Goal: Information Seeking & Learning: Learn about a topic

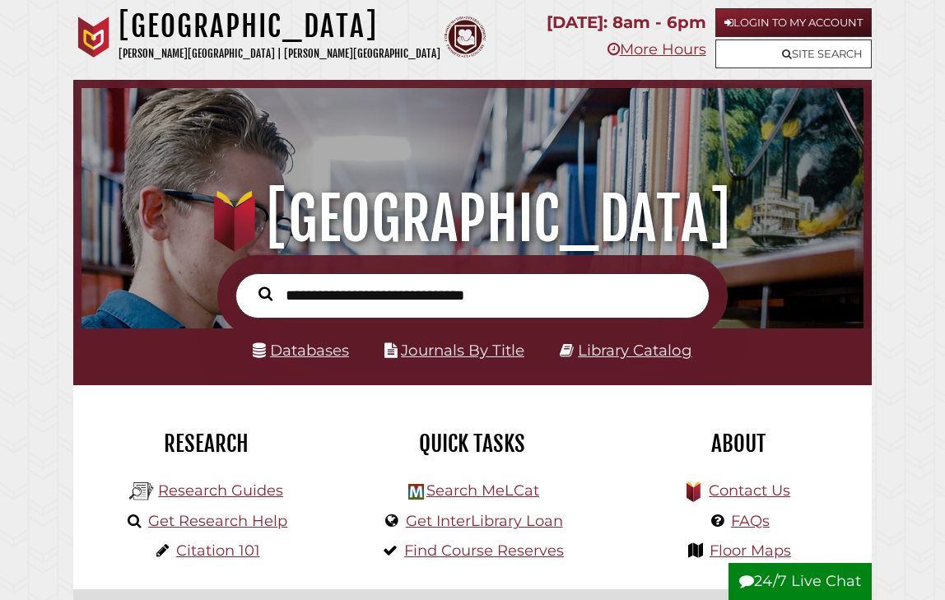
scroll to position [258, 773]
type input "**********"
click at [265, 293] on button "Search" at bounding box center [265, 293] width 30 height 21
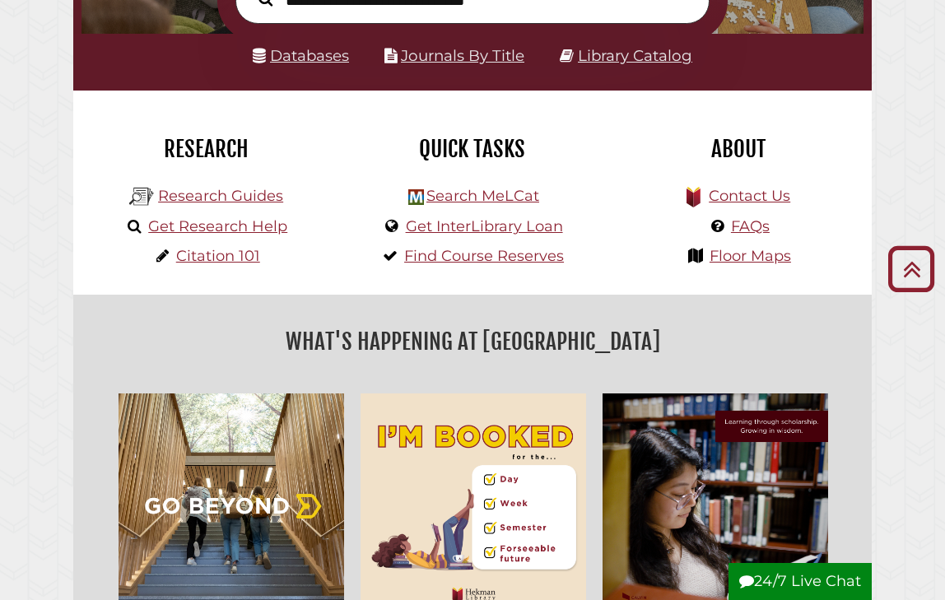
scroll to position [299, 0]
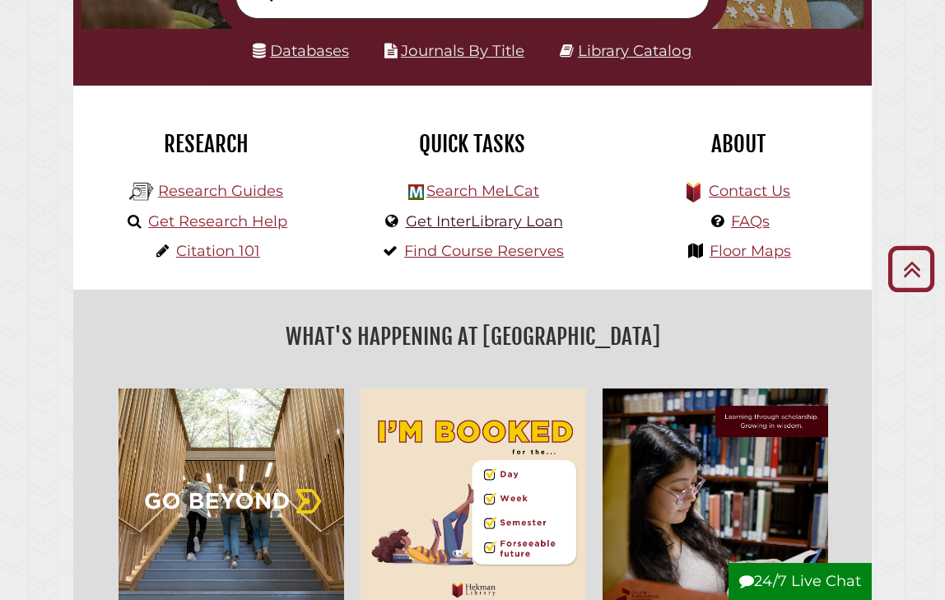
click at [508, 225] on link "Get InterLibrary Loan" at bounding box center [484, 221] width 157 height 18
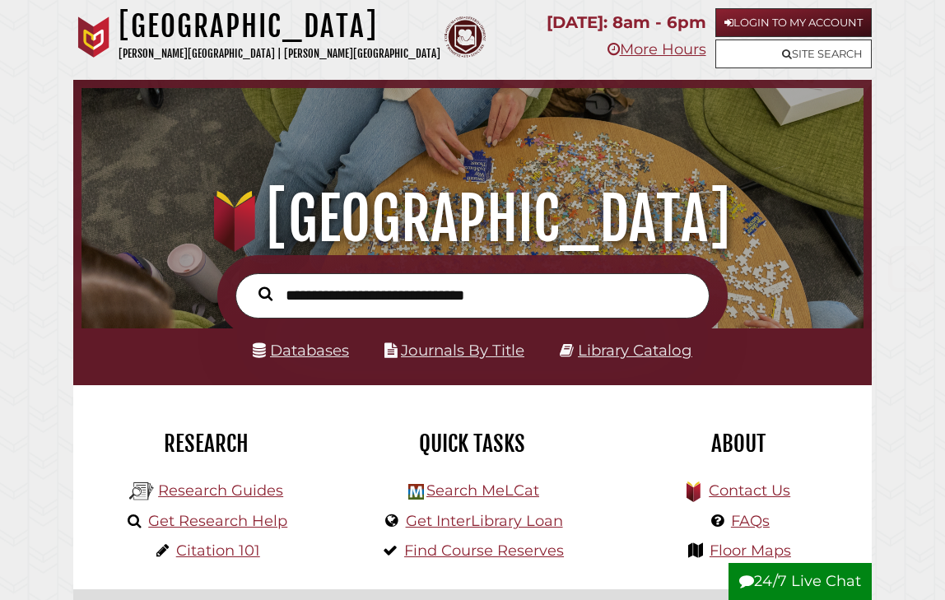
scroll to position [0, 0]
click at [785, 21] on link "Login to My Account" at bounding box center [793, 22] width 156 height 29
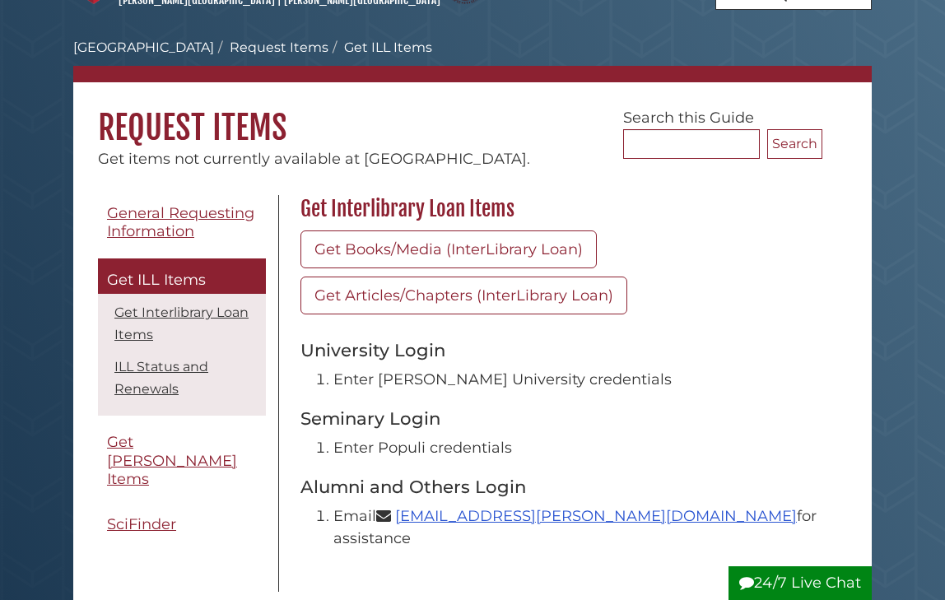
scroll to position [69, 0]
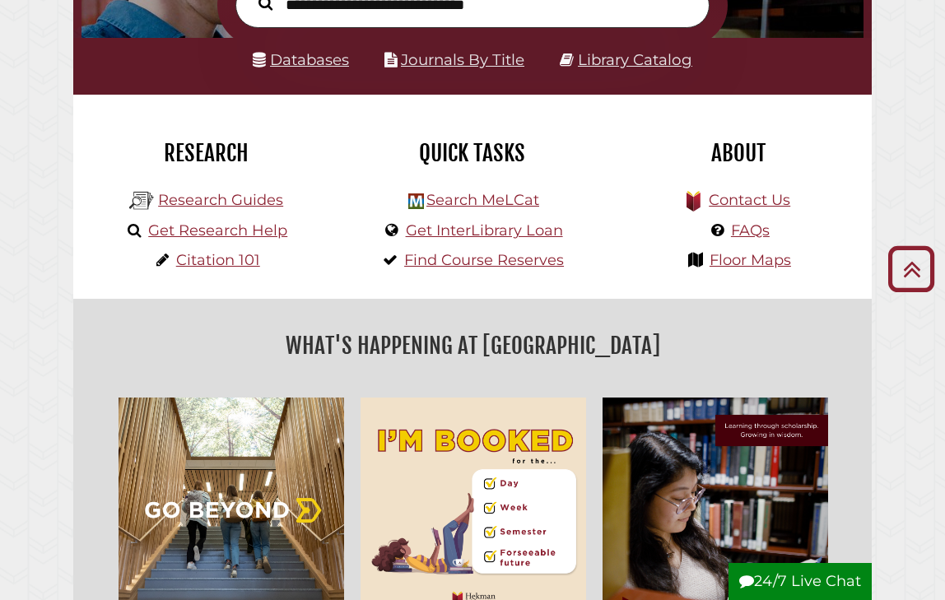
scroll to position [330, 0]
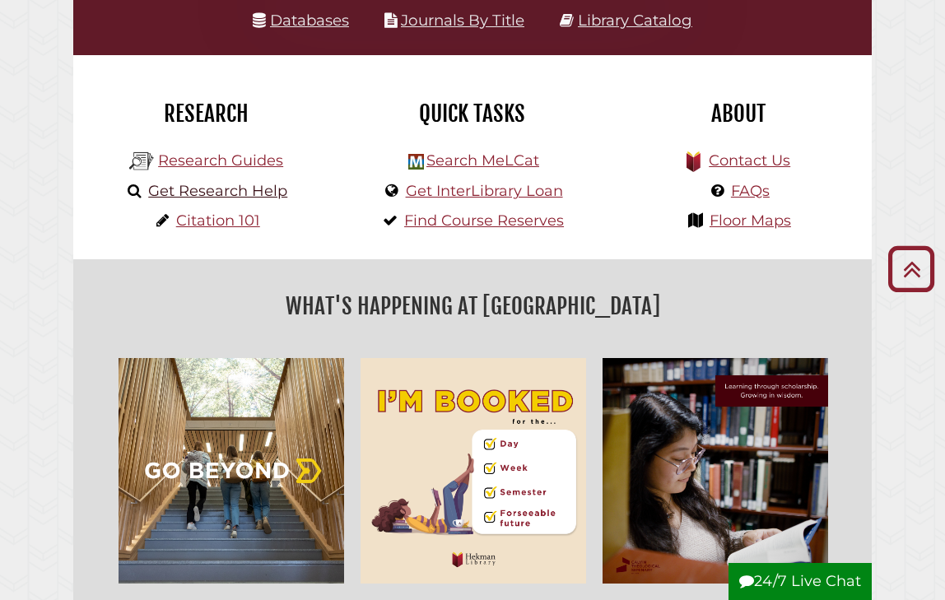
click at [253, 191] on link "Get Research Help" at bounding box center [217, 191] width 139 height 18
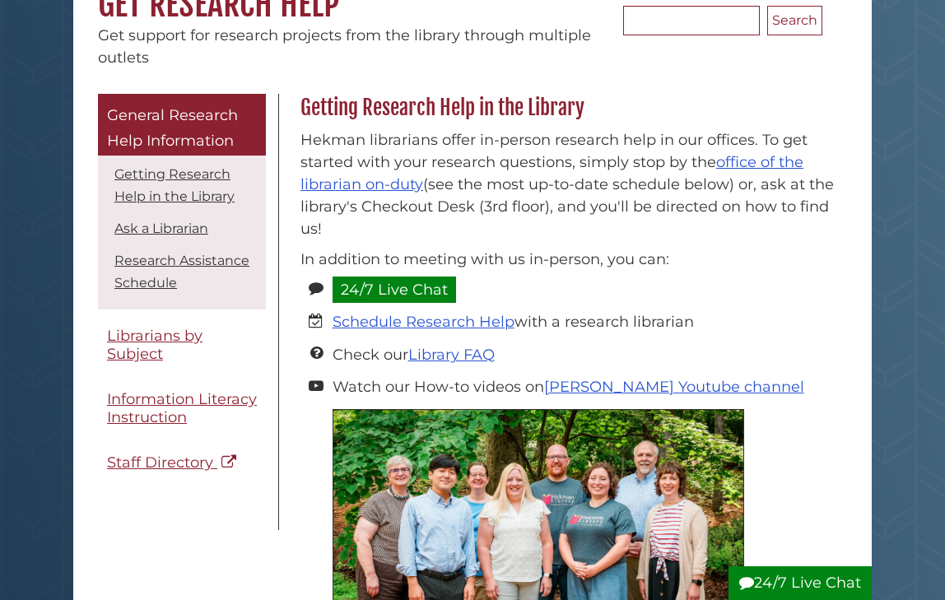
scroll to position [273, 0]
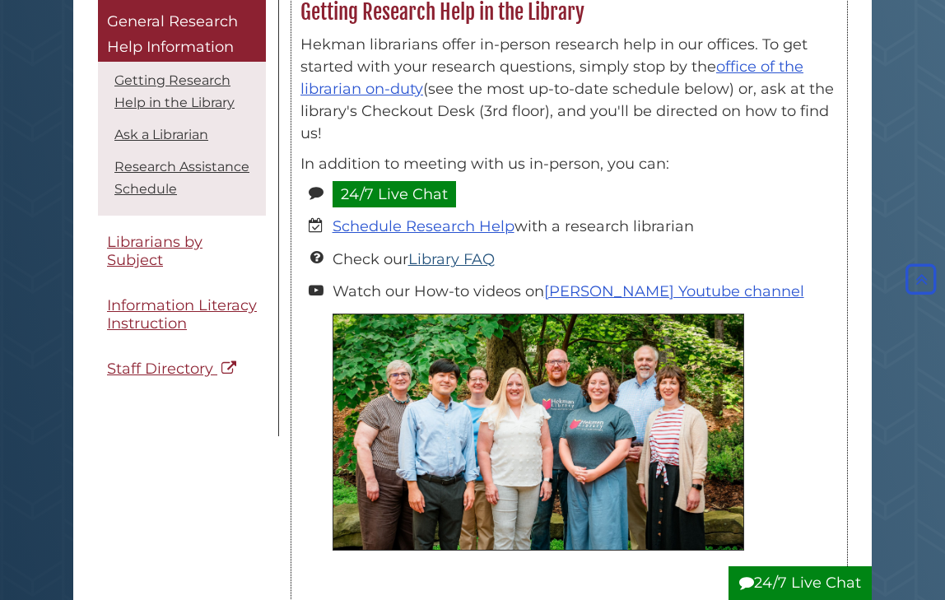
click at [464, 264] on link "Library FAQ" at bounding box center [451, 259] width 86 height 18
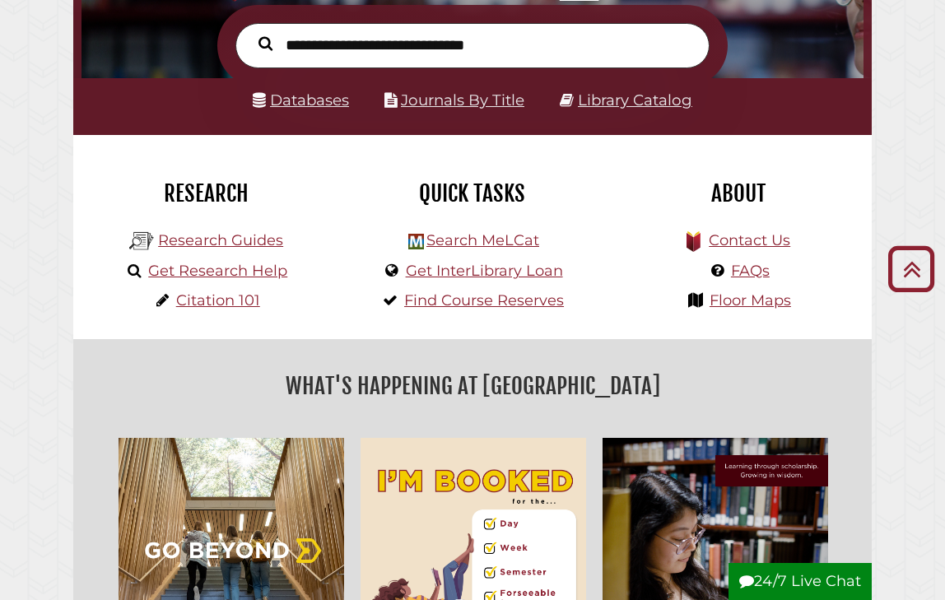
scroll to position [266, 0]
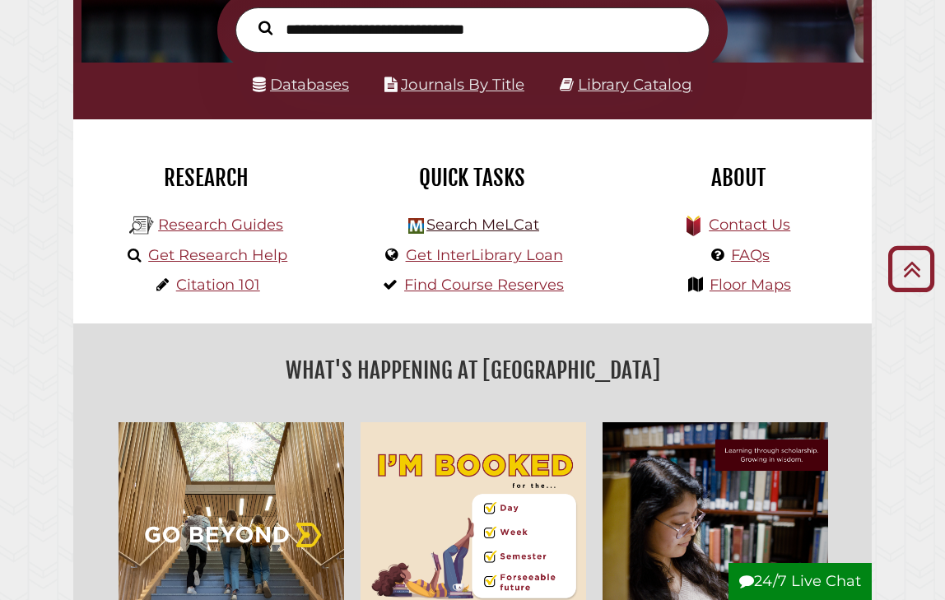
click at [494, 230] on link "Search MeLCat" at bounding box center [482, 225] width 113 height 18
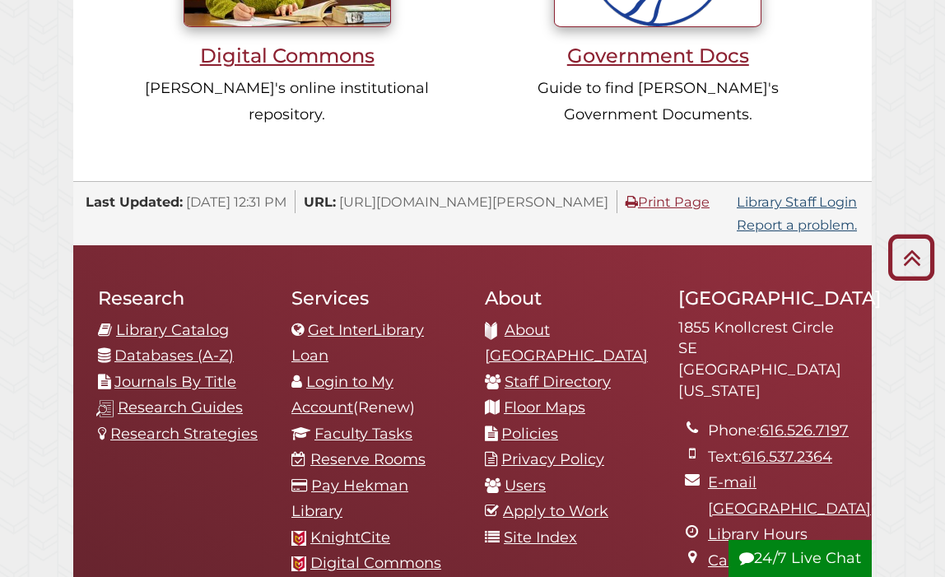
scroll to position [1525, 0]
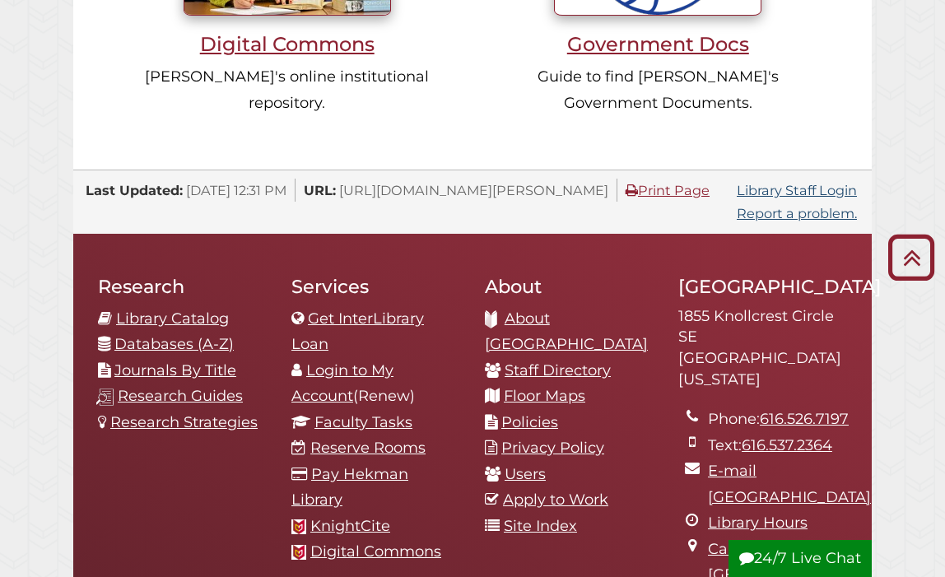
click at [224, 387] on link "Research Guides" at bounding box center [180, 396] width 125 height 18
click at [308, 318] on link "Get InterLibrary Loan" at bounding box center [357, 331] width 132 height 44
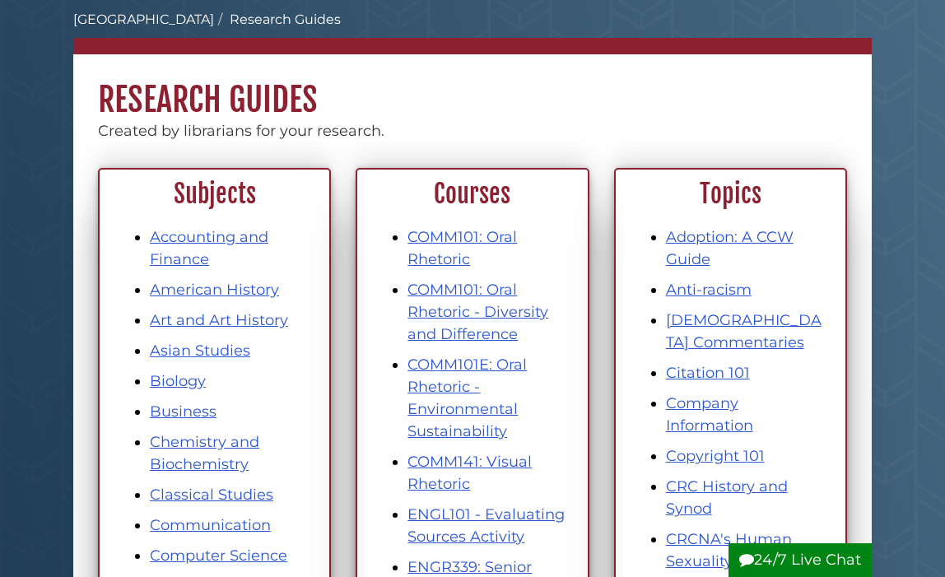
scroll to position [83, 0]
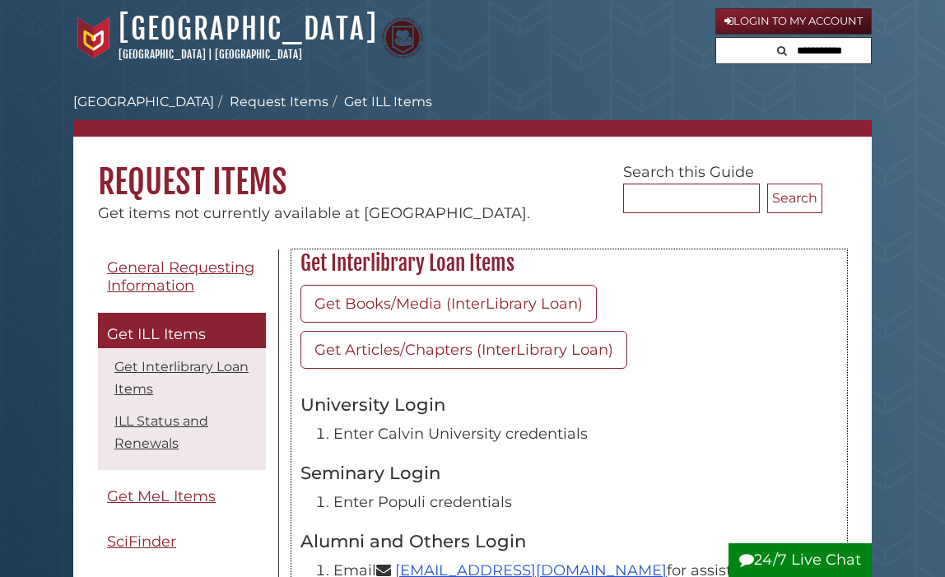
drag, startPoint x: 309, startPoint y: 265, endPoint x: 537, endPoint y: 269, distance: 228.8
click at [537, 269] on h2 "Get Interlibrary Loan Items" at bounding box center [569, 263] width 554 height 26
click at [489, 261] on h2 "Get Interlibrary Loan Items" at bounding box center [569, 263] width 554 height 26
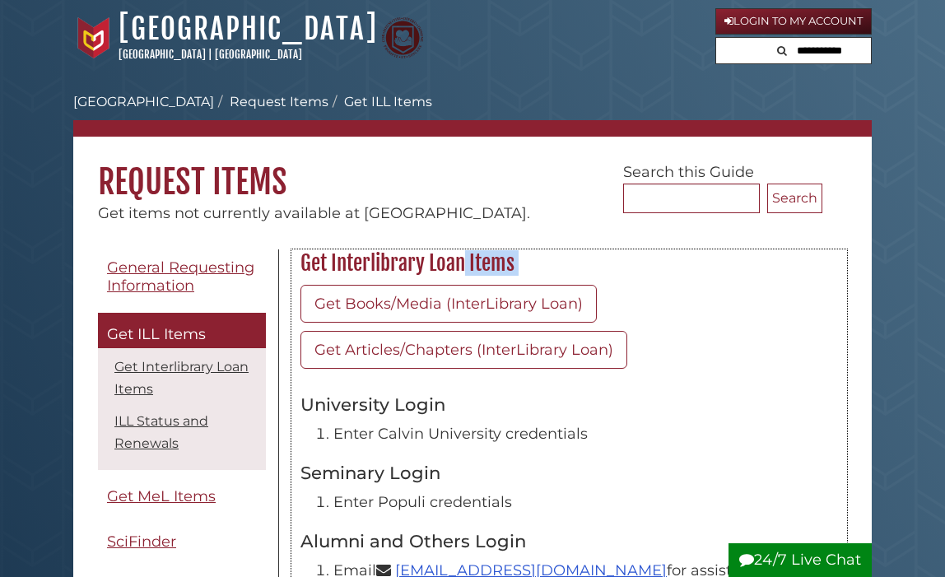
click at [606, 259] on h2 "Get Interlibrary Loan Items" at bounding box center [569, 263] width 554 height 26
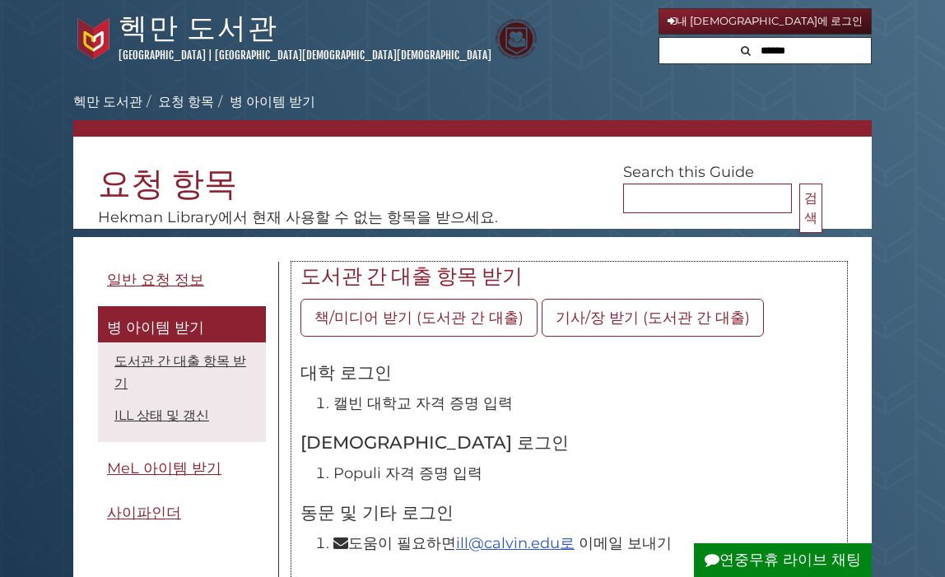
click at [726, 415] on div "책/미디어 받기 (도서관 간 대출) 기사/장 받기 (도서관 간 대출) 대학 로그인 캘빈 대학교 자격 증명 입력 신학교 로그인 Populi 자격…" at bounding box center [568, 431] width 537 height 264
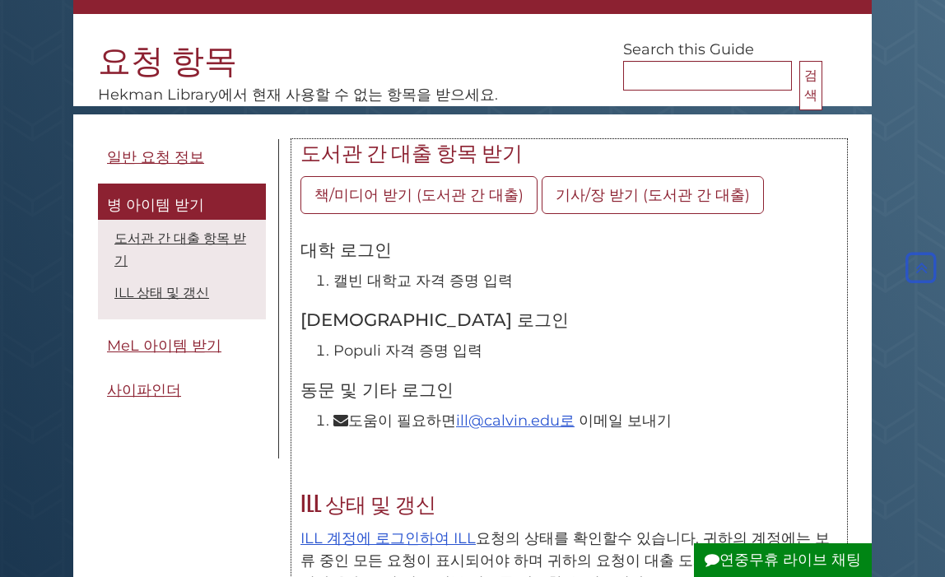
scroll to position [118, 0]
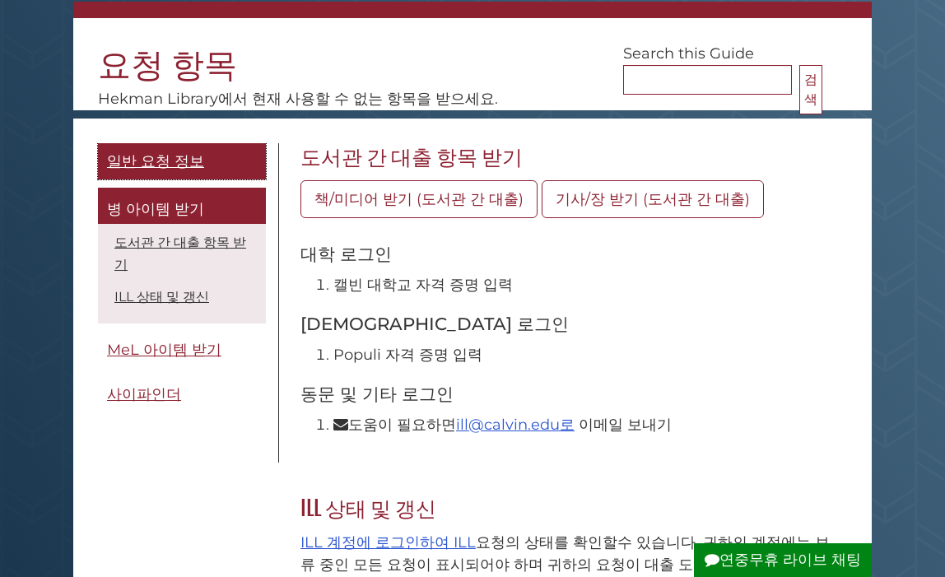
click at [190, 160] on span "일반 요청 정보" at bounding box center [155, 161] width 97 height 18
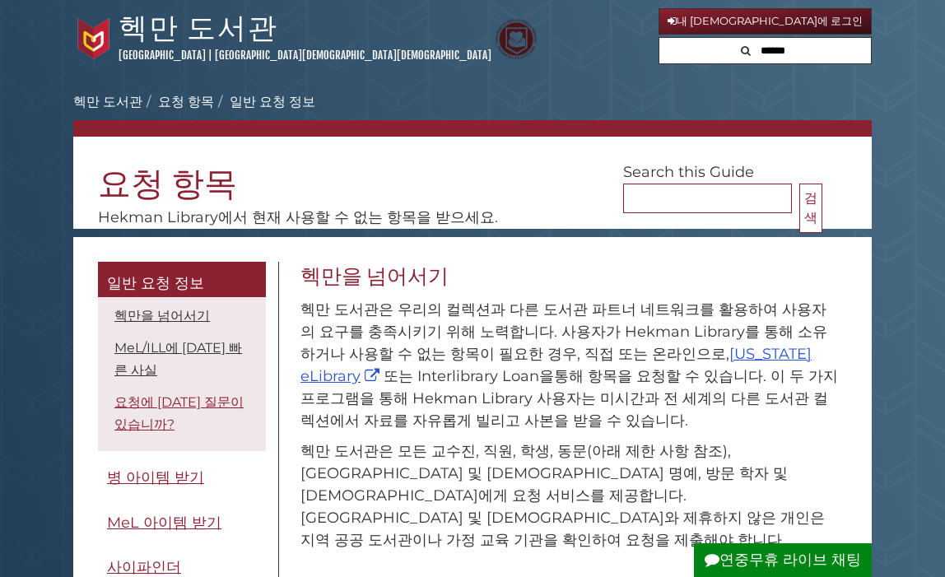
click at [213, 403] on link "요청에 [DATE] 질문이 있습니까?" at bounding box center [178, 413] width 129 height 38
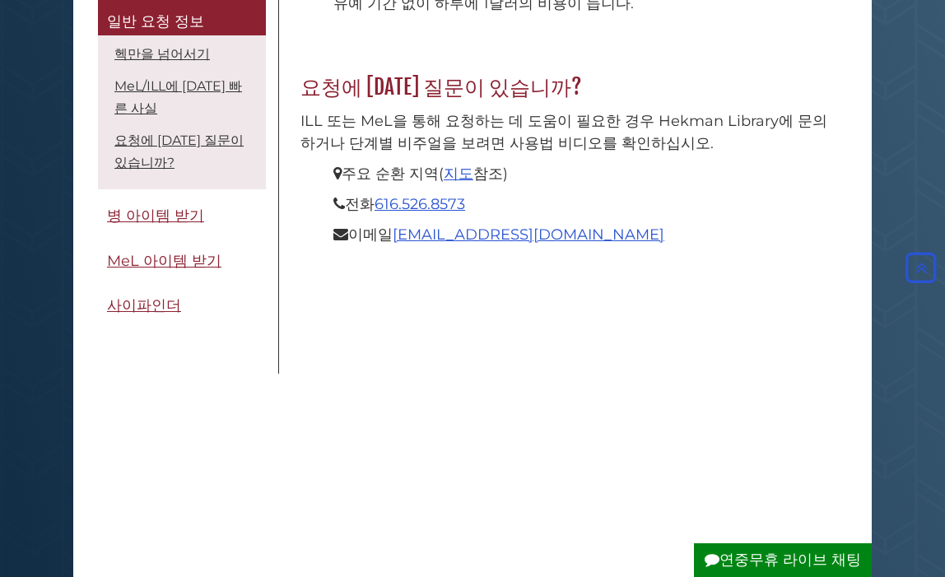
scroll to position [1467, 0]
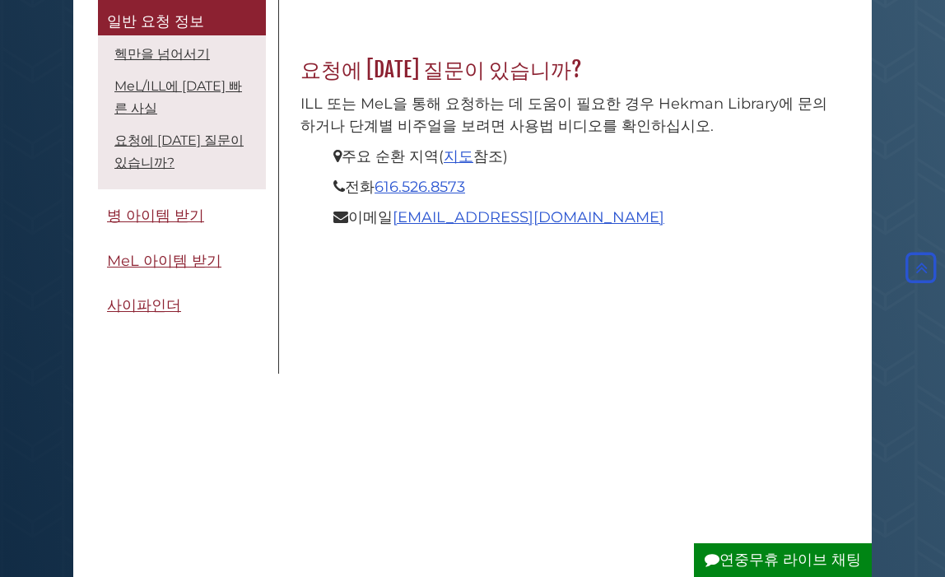
click at [797, 562] on button "연중무휴 라이브 채팅" at bounding box center [783, 560] width 178 height 34
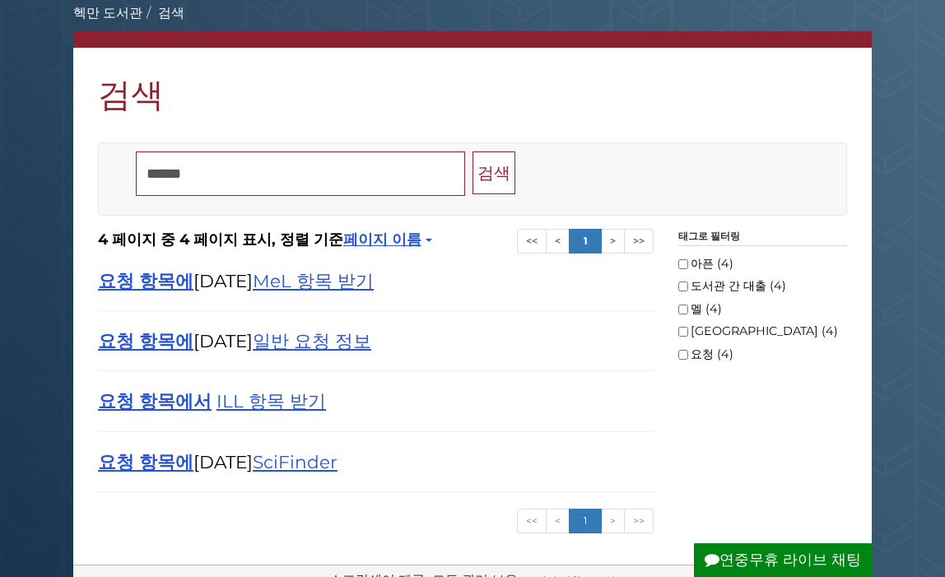
scroll to position [101, 0]
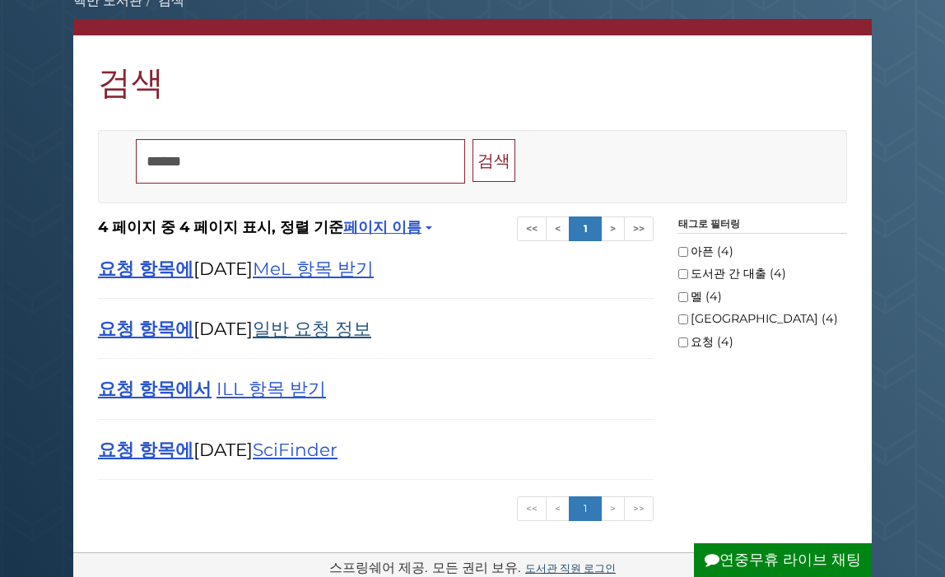
click at [281, 321] on link "일반 요청 정보" at bounding box center [312, 328] width 118 height 21
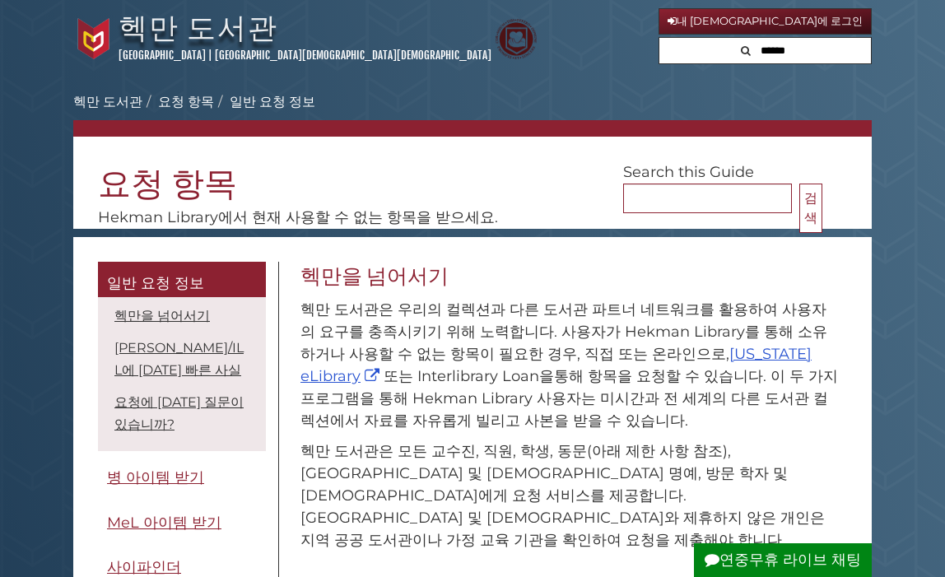
click at [168, 29] on link "헥만 도서관" at bounding box center [198, 27] width 160 height 36
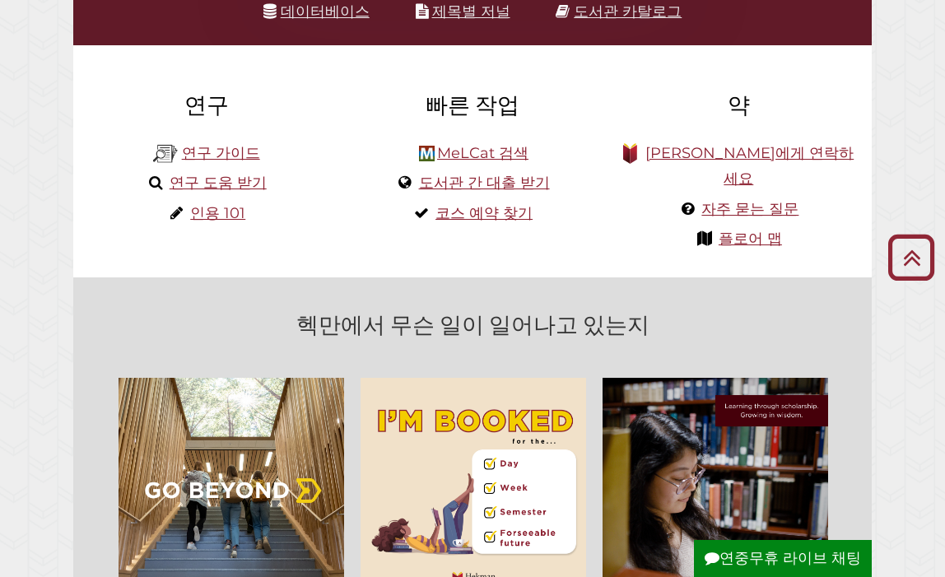
scroll to position [12, 0]
